Goal: Task Accomplishment & Management: Manage account settings

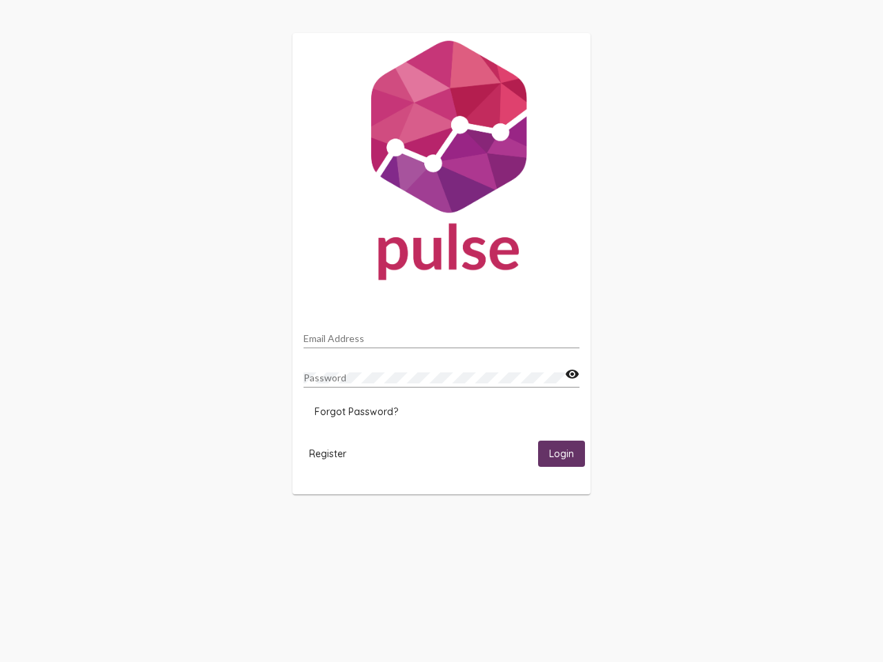
click at [441, 334] on input "Email Address" at bounding box center [441, 338] width 276 height 11
click at [572, 374] on mat-icon "visibility" at bounding box center [572, 374] width 14 height 17
click at [356, 412] on span "Forgot Password?" at bounding box center [355, 411] width 83 height 12
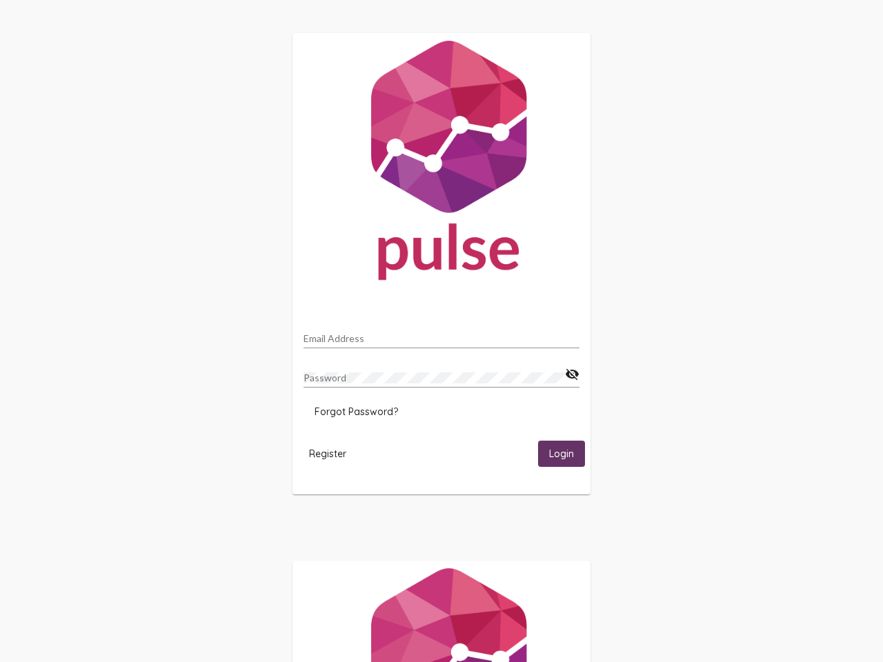
click at [328, 453] on span "Register" at bounding box center [327, 454] width 37 height 12
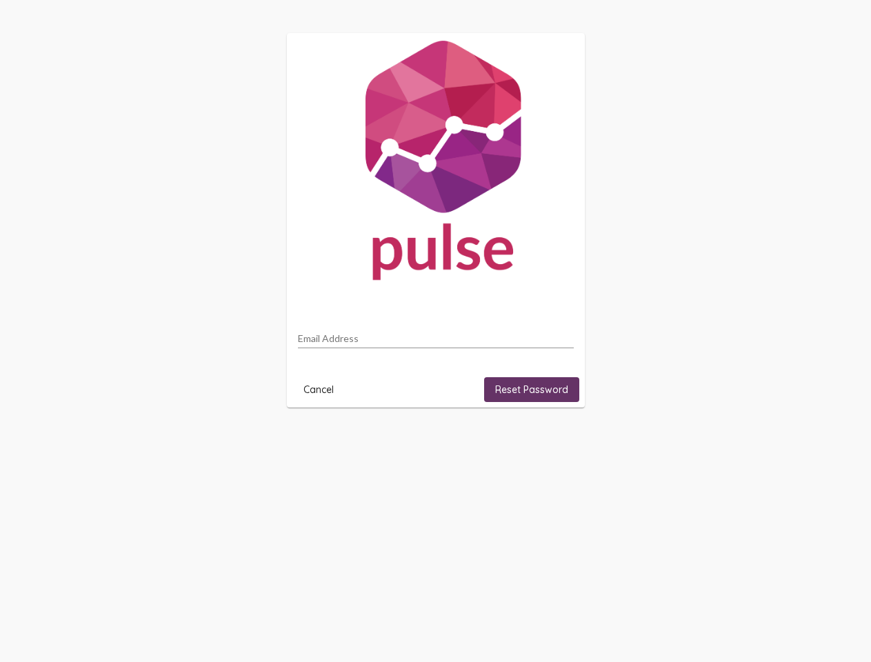
click at [561, 441] on html "Email Address Cancel Reset Password" at bounding box center [435, 220] width 871 height 441
